Goal: Browse casually

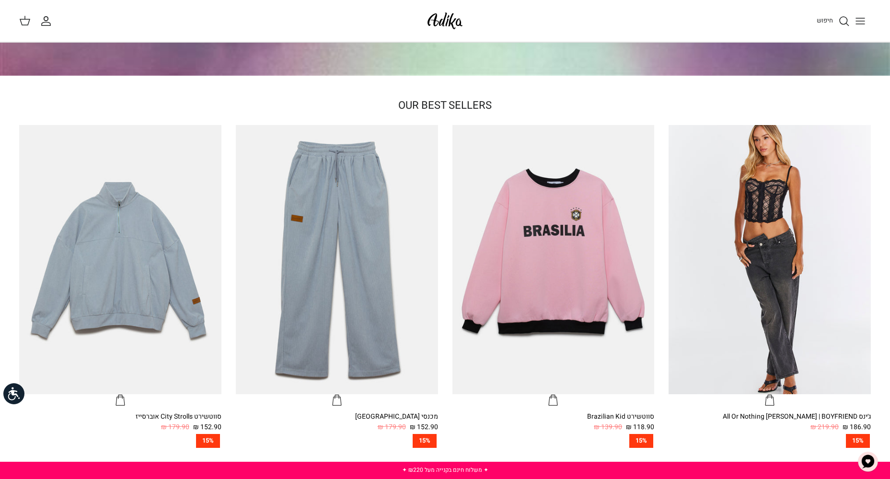
scroll to position [240, 0]
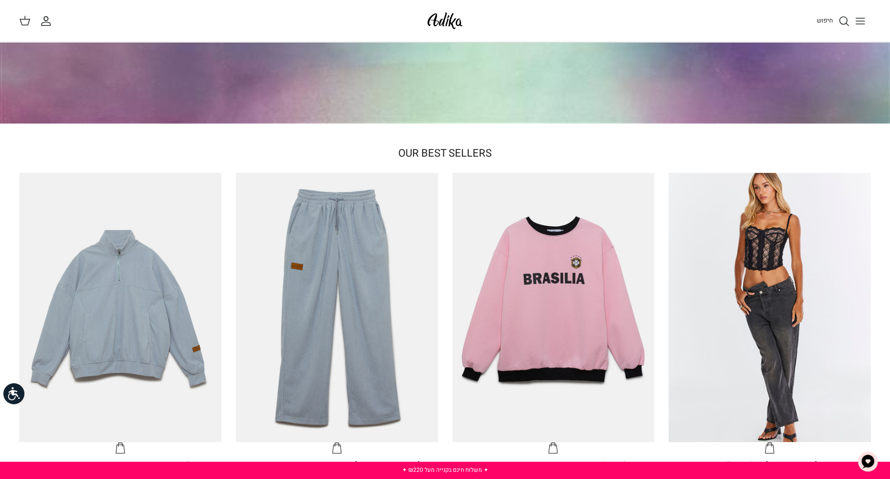
click at [479, 128] on div "OUR BEST SELLERS Left Right [PERSON_NAME] All Or Nothing [PERSON_NAME] | BOYFRI…" at bounding box center [445, 374] width 890 height 1143
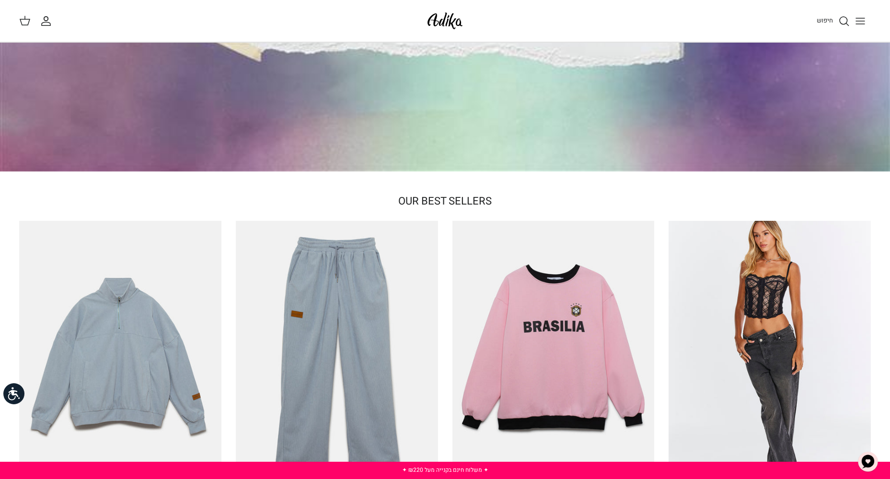
scroll to position [0, 0]
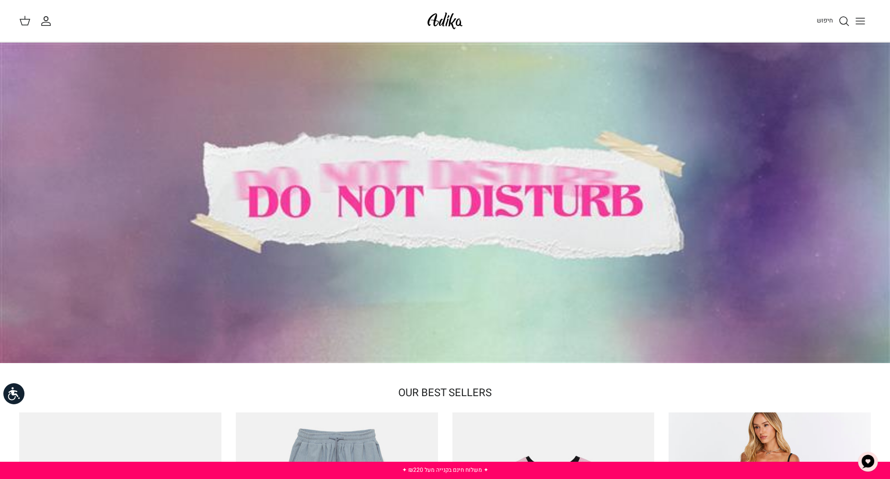
click at [855, 26] on icon "Toggle menu" at bounding box center [859, 20] width 11 height 11
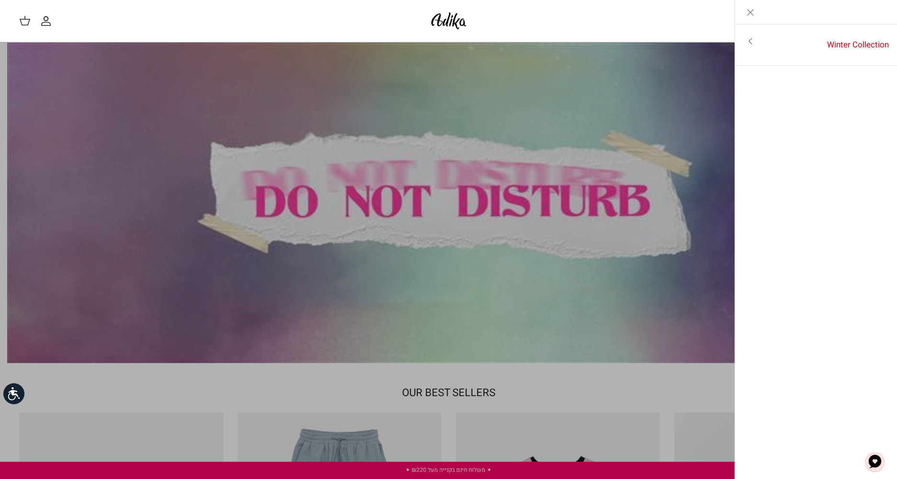
click at [756, 7] on icon "Close" at bounding box center [750, 12] width 11 height 11
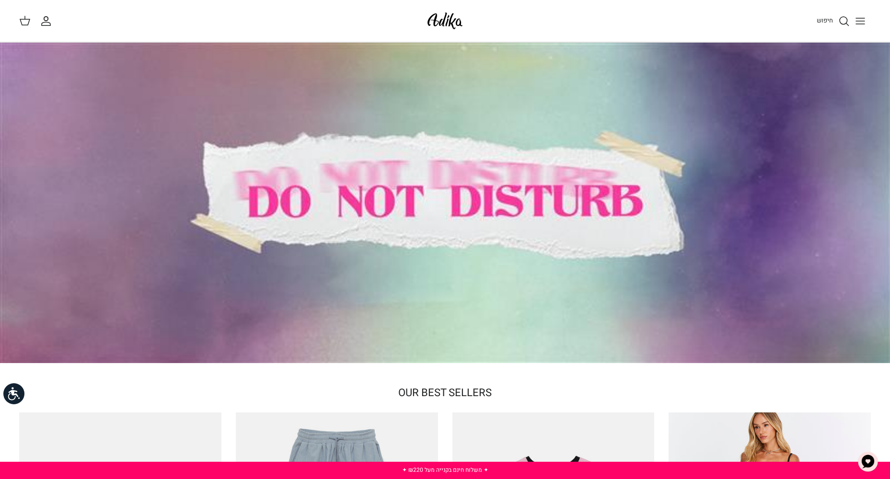
click at [455, 179] on div at bounding box center [445, 203] width 890 height 321
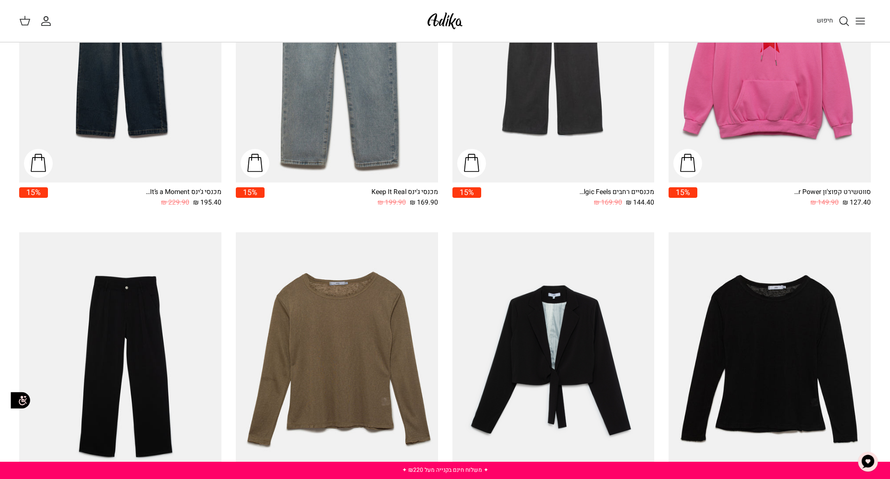
scroll to position [1485, 0]
